Goal: Task Accomplishment & Management: Use online tool/utility

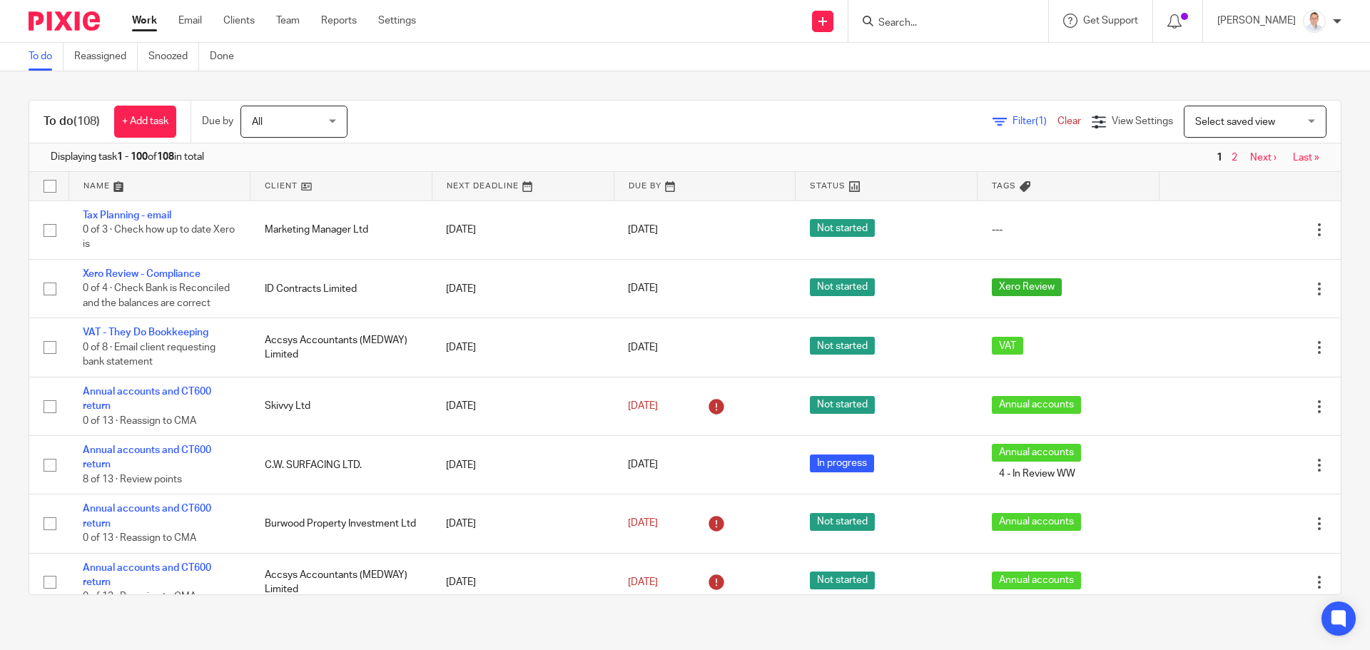
click at [979, 29] on input "Search" at bounding box center [941, 23] width 128 height 13
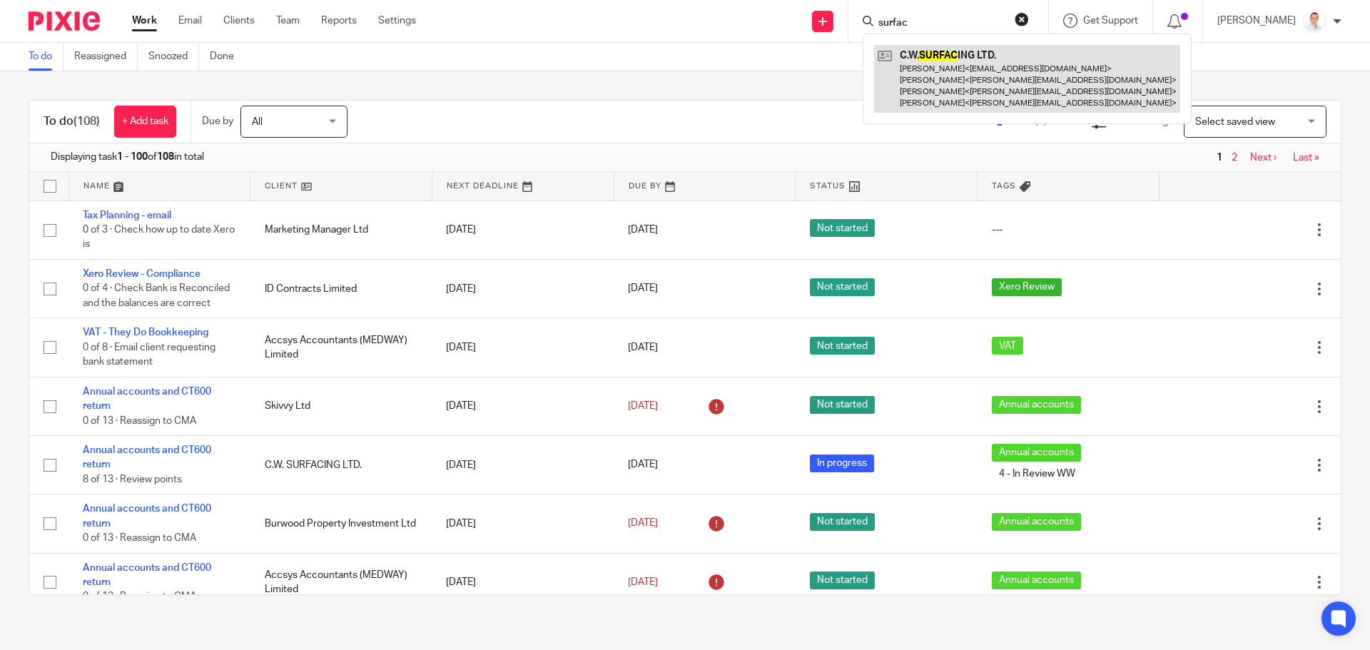
type input "surfac"
click at [982, 71] on link at bounding box center [1027, 79] width 306 height 68
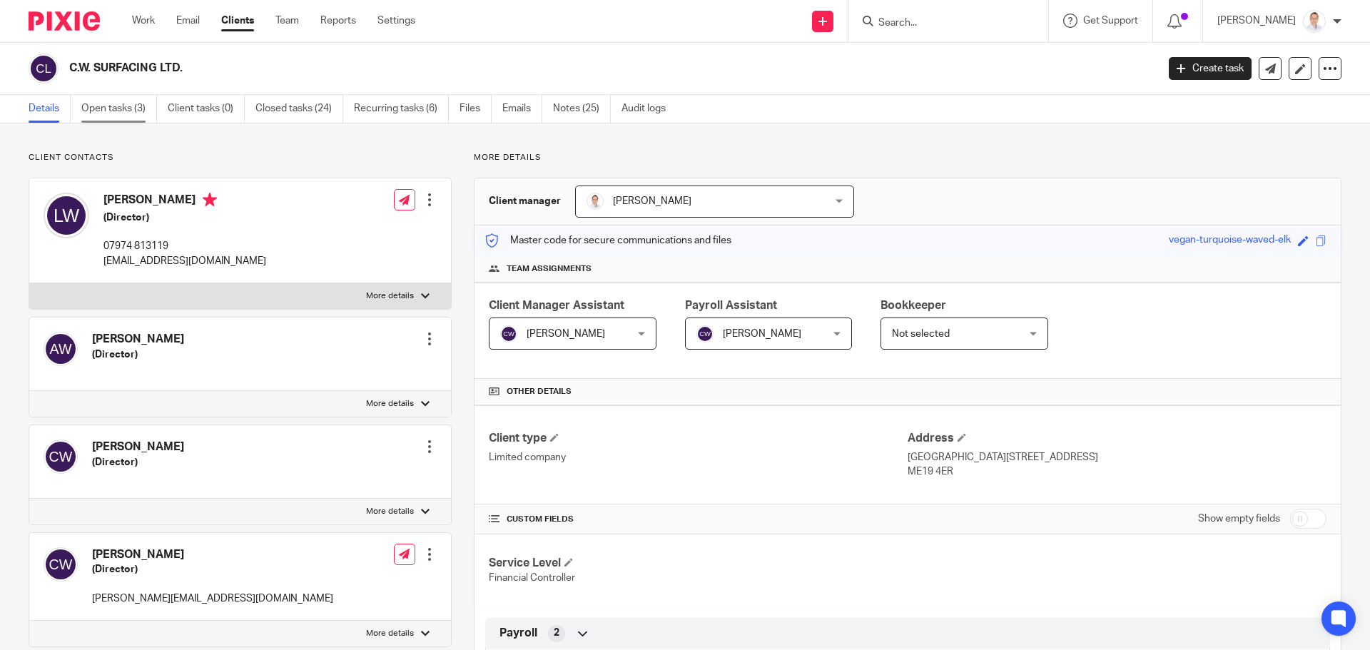
click at [123, 112] on link "Open tasks (3)" at bounding box center [119, 109] width 76 height 28
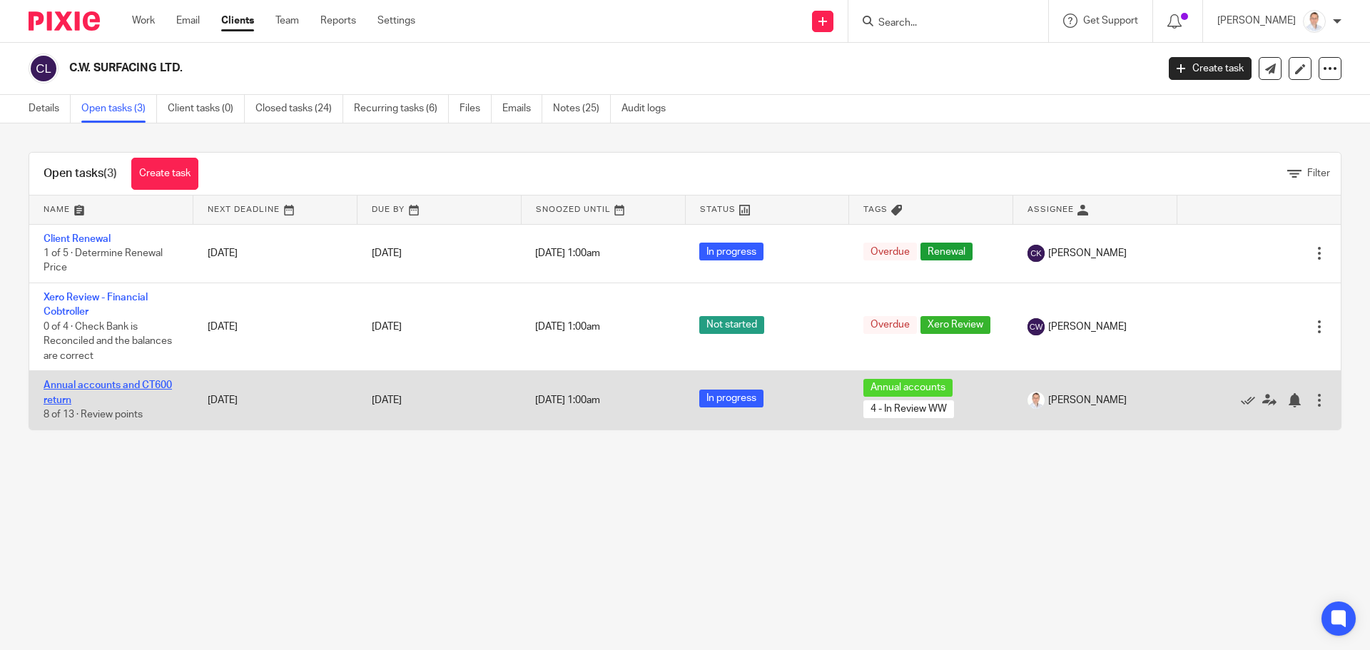
click at [121, 385] on link "Annual accounts and CT600 return" at bounding box center [108, 392] width 128 height 24
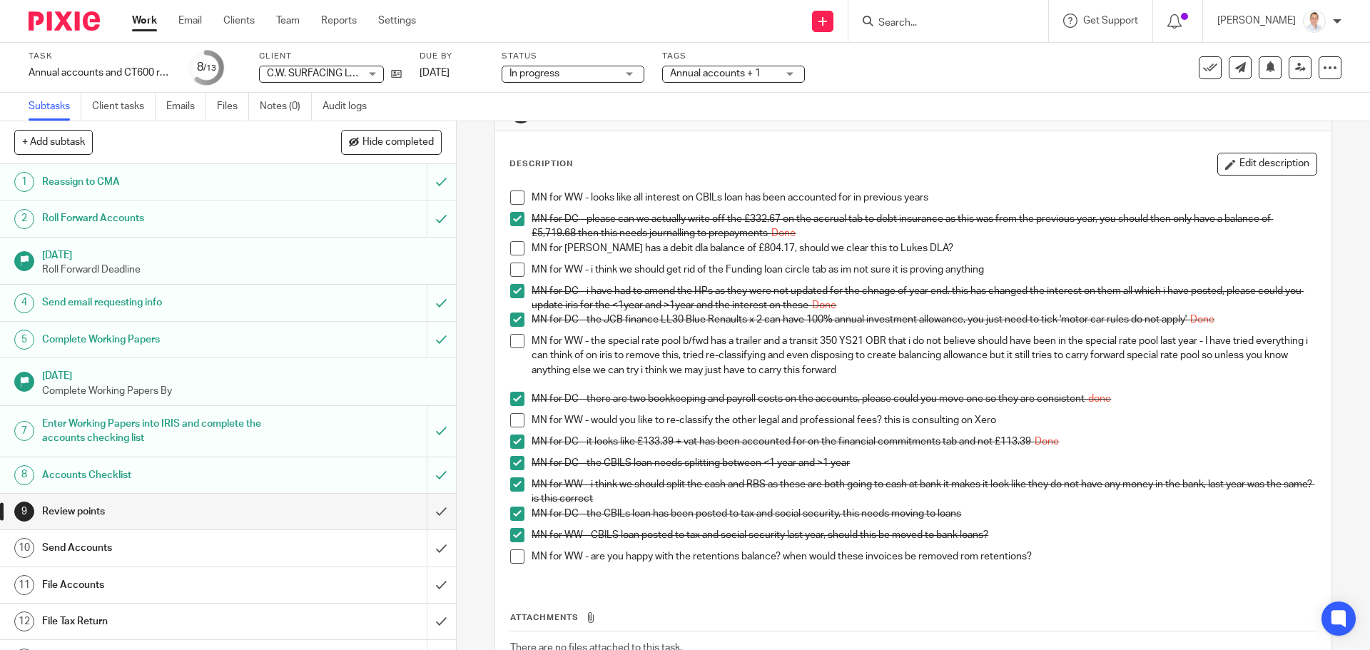
scroll to position [71, 0]
